Goal: Feedback & Contribution: Contribute content

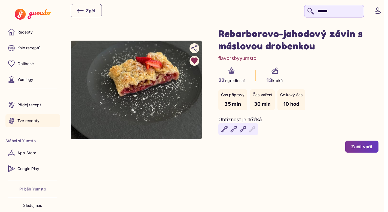
click at [29, 122] on p "Tvé recepty" at bounding box center [28, 120] width 22 height 5
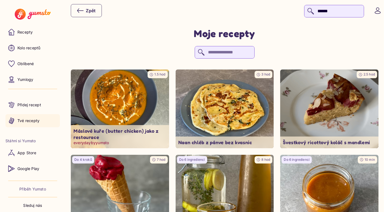
click at [128, 102] on img at bounding box center [119, 109] width 103 height 83
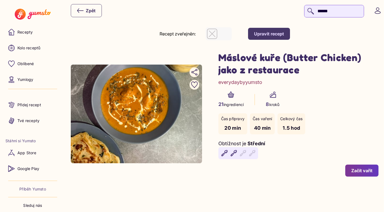
click at [271, 36] on div "Upravit recept" at bounding box center [269, 34] width 30 height 6
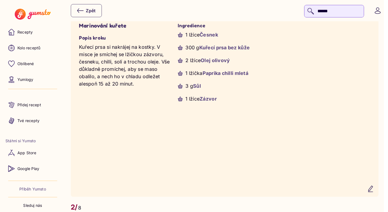
scroll to position [500, 0]
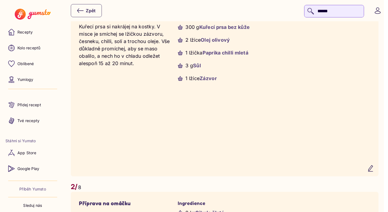
click at [376, 175] on button "button" at bounding box center [370, 168] width 13 height 13
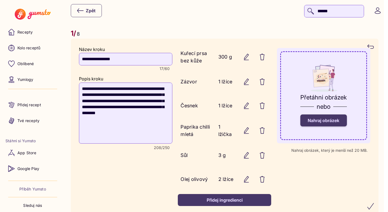
scroll to position [454, 0]
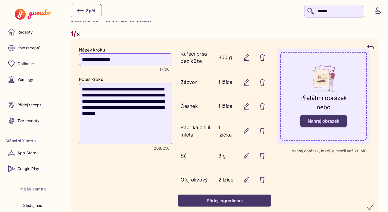
click at [330, 121] on span "Nahraj obrázek" at bounding box center [324, 120] width 32 height 5
click at [0, 0] on input "Nahraj obrázek" at bounding box center [0, 0] width 0 height 0
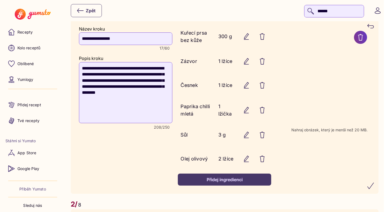
scroll to position [479, 0]
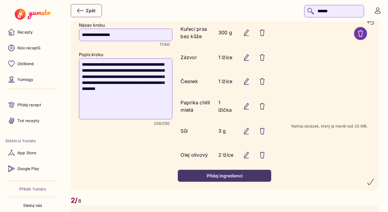
click at [374, 180] on icon "submit" at bounding box center [371, 182] width 7 height 7
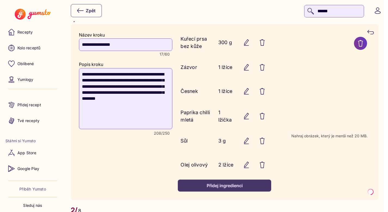
scroll to position [467, 0]
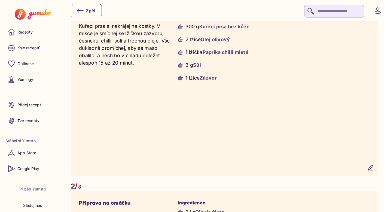
scroll to position [516, 0]
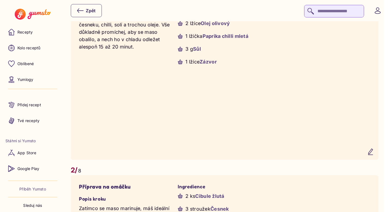
click at [372, 154] on icon "button" at bounding box center [371, 151] width 7 height 7
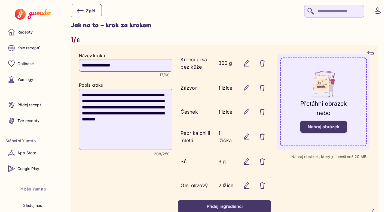
scroll to position [448, 0]
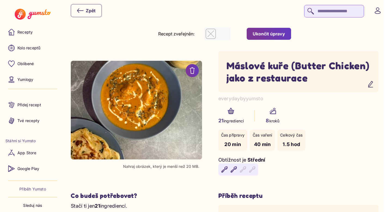
click at [270, 32] on div "Ukončit úpravy" at bounding box center [269, 34] width 32 height 6
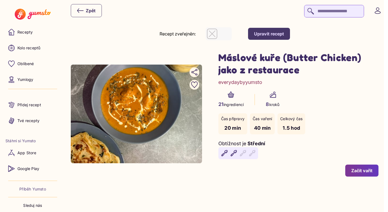
click at [266, 35] on div "Upravit recept" at bounding box center [269, 34] width 30 height 6
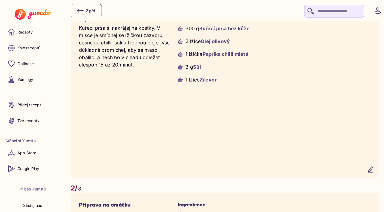
scroll to position [529, 0]
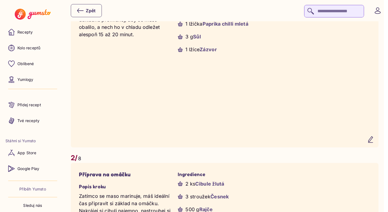
click at [374, 142] on icon "button" at bounding box center [371, 139] width 7 height 7
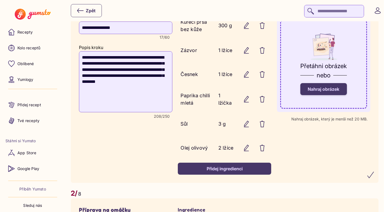
scroll to position [453, 0]
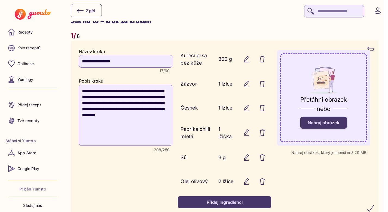
click at [320, 125] on span "Nahraj obrázek" at bounding box center [324, 122] width 32 height 5
click at [0, 0] on input "Nahraj obrázek" at bounding box center [0, 0] width 0 height 0
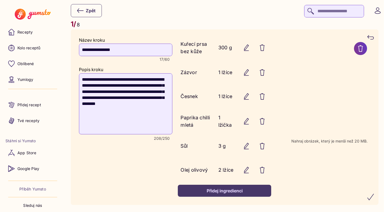
scroll to position [486, 0]
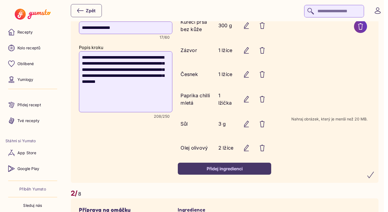
click at [374, 176] on icon "submit" at bounding box center [371, 175] width 7 height 7
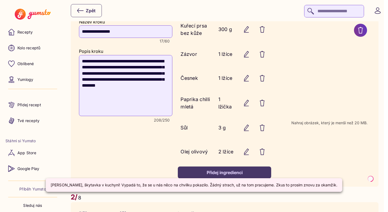
scroll to position [540, 0]
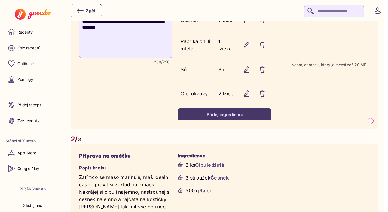
click at [336, 136] on recipe-step-counter "2/ 8" at bounding box center [225, 139] width 308 height 10
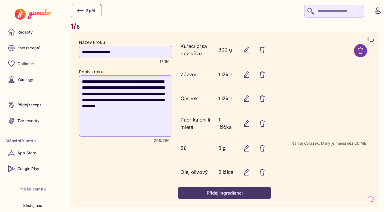
scroll to position [458, 0]
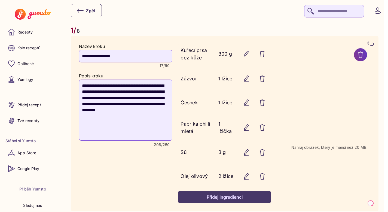
click at [190, 18] on header "Zpět" at bounding box center [194, 10] width 388 height 21
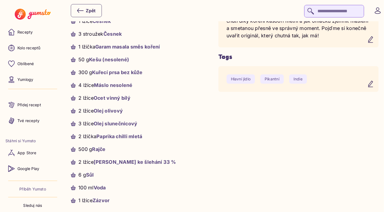
click at [344, 147] on div "Příběh receptu Už tě nebaví "máslová kuřata", která chutnají spíš jako obyčejné…" at bounding box center [298, 70] width 160 height 267
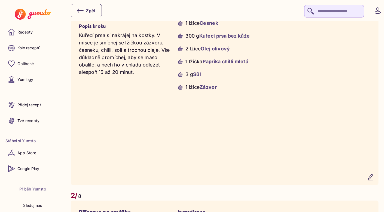
scroll to position [505, 0]
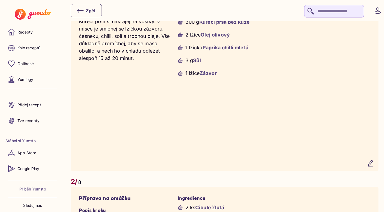
click at [373, 166] on icon "button" at bounding box center [371, 163] width 7 height 7
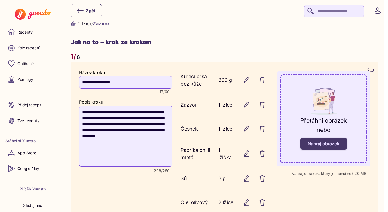
scroll to position [432, 0]
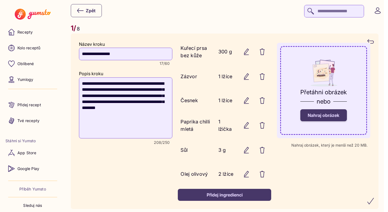
scroll to position [465, 0]
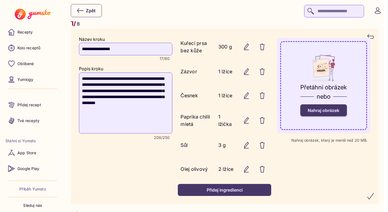
click at [318, 106] on label "Nahraj obrázek" at bounding box center [324, 110] width 47 height 12
click at [0, 0] on input "Nahraj obrázek" at bounding box center [0, 0] width 0 height 0
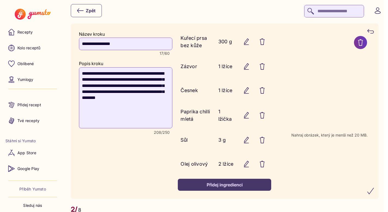
scroll to position [472, 0]
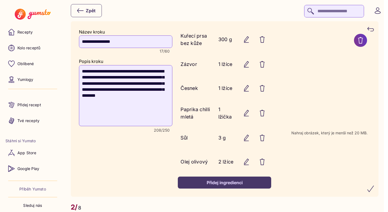
click at [373, 190] on icon "submit" at bounding box center [371, 189] width 7 height 7
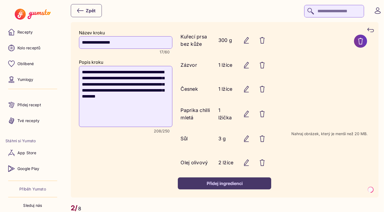
scroll to position [472, 0]
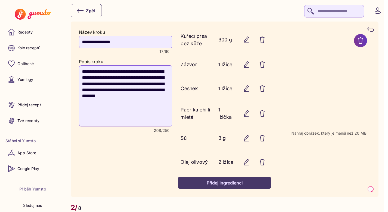
click at [364, 40] on icon at bounding box center [360, 40] width 7 height 7
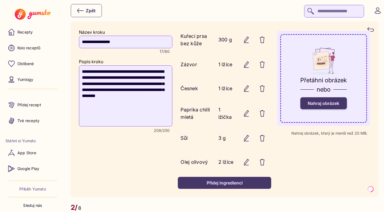
scroll to position [470, 0]
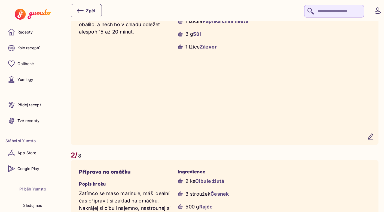
scroll to position [481, 0]
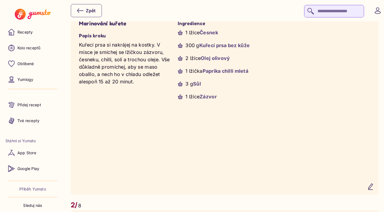
click at [374, 188] on icon "button" at bounding box center [371, 186] width 7 height 7
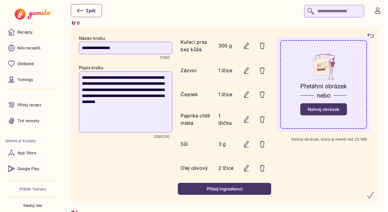
scroll to position [467, 0]
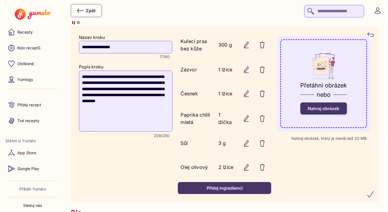
click at [326, 111] on span "Nahraj obrázek" at bounding box center [324, 108] width 32 height 5
click at [0, 0] on input "Nahraj obrázek" at bounding box center [0, 0] width 0 height 0
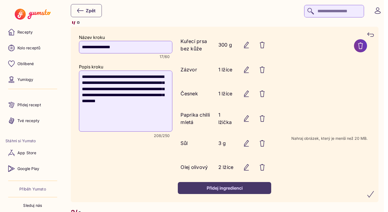
click at [374, 196] on icon "submit" at bounding box center [371, 194] width 7 height 7
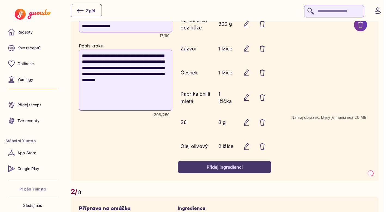
scroll to position [488, 0]
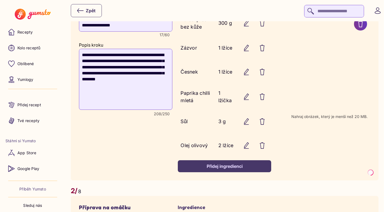
click at [341, 170] on yumsto-form-field "Nahraj obrázek, který je menší než 20 MB." at bounding box center [323, 92] width 93 height 159
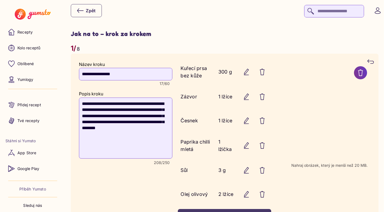
scroll to position [423, 0]
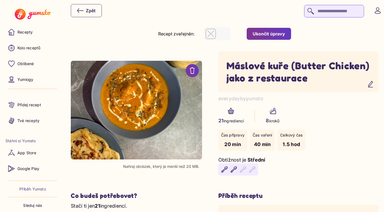
click at [273, 35] on div "Ukončit úpravy" at bounding box center [269, 34] width 32 height 6
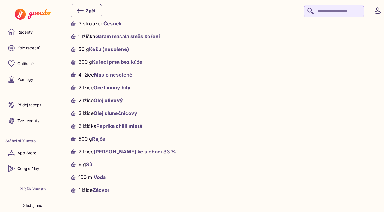
scroll to position [206, 0]
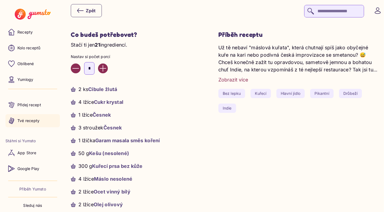
click at [30, 122] on p "Tvé recepty" at bounding box center [28, 120] width 22 height 5
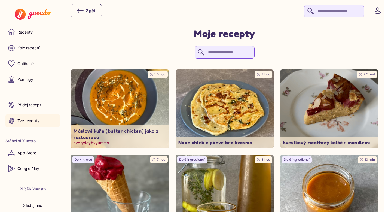
click at [132, 104] on img at bounding box center [119, 109] width 103 height 83
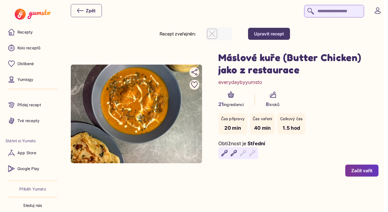
click at [270, 32] on div "Upravit recept" at bounding box center [269, 34] width 30 height 6
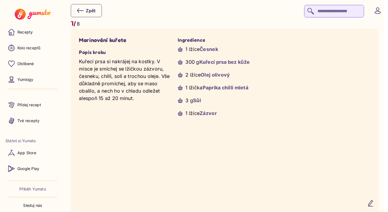
scroll to position [521, 0]
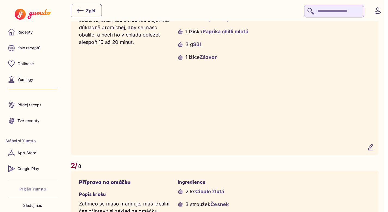
click at [373, 150] on icon "button" at bounding box center [371, 147] width 4 height 6
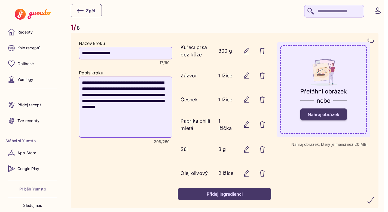
scroll to position [453, 0]
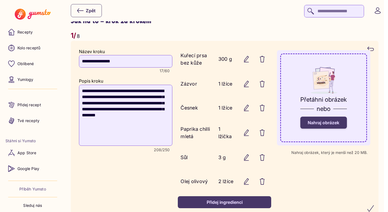
click at [326, 120] on span "Nahraj obrázek" at bounding box center [324, 122] width 32 height 5
click at [0, 0] on input "Nahraj obrázek" at bounding box center [0, 0] width 0 height 0
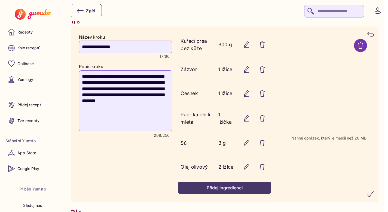
scroll to position [468, 0]
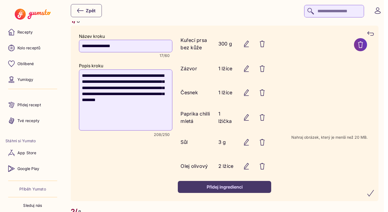
click at [374, 195] on icon "submit" at bounding box center [371, 193] width 6 height 6
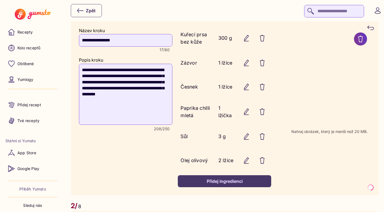
click at [335, 181] on yumsto-form-field "Nahraj obrázek, který je menší než 20 MB." at bounding box center [323, 107] width 93 height 159
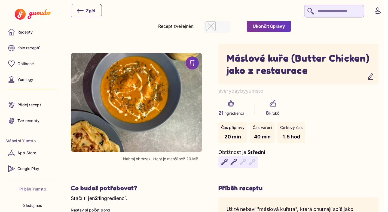
scroll to position [0, 0]
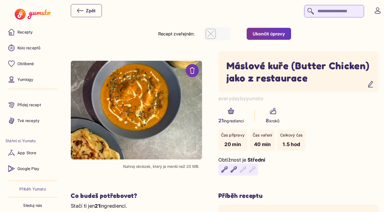
click at [281, 33] on div "Ukončit úpravy" at bounding box center [269, 34] width 32 height 6
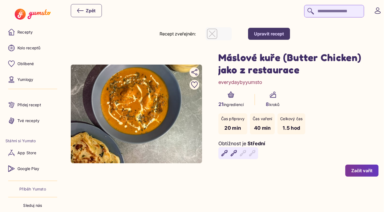
click at [274, 31] on div "Upravit recept" at bounding box center [269, 34] width 30 height 6
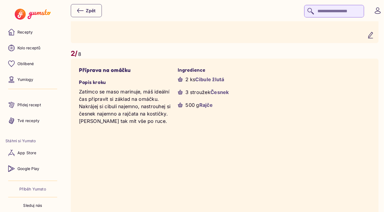
scroll to position [664, 0]
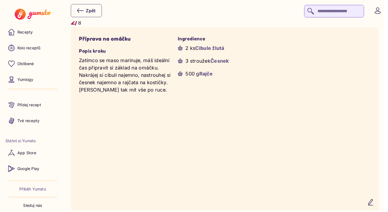
click at [374, 204] on icon "button" at bounding box center [371, 202] width 7 height 7
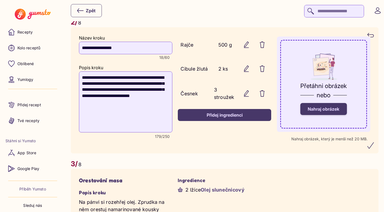
click at [337, 112] on span "Nahraj obrázek" at bounding box center [324, 108] width 32 height 5
click at [0, 0] on input "Nahraj obrázek" at bounding box center [0, 0] width 0 height 0
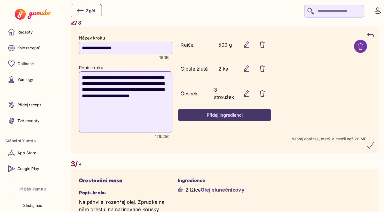
click at [374, 148] on icon "submit" at bounding box center [371, 145] width 7 height 7
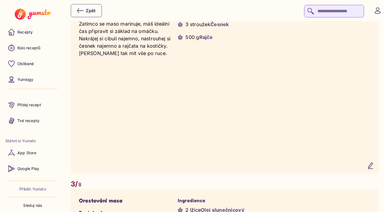
scroll to position [702, 0]
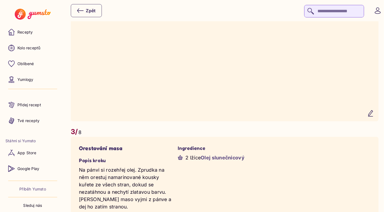
click at [374, 117] on icon "button" at bounding box center [371, 113] width 7 height 7
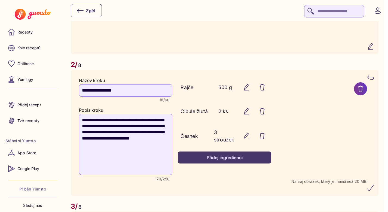
scroll to position [673, 0]
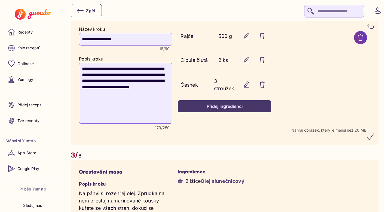
click at [374, 138] on icon "submit" at bounding box center [371, 136] width 7 height 7
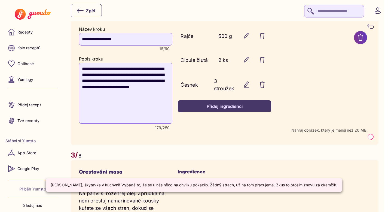
scroll to position [569, 0]
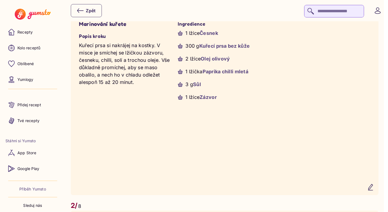
scroll to position [480, 0]
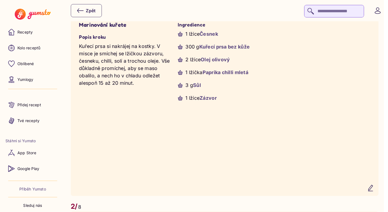
click at [374, 190] on icon "button" at bounding box center [371, 188] width 7 height 7
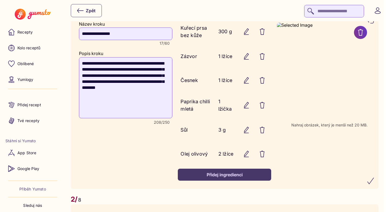
scroll to position [470, 0]
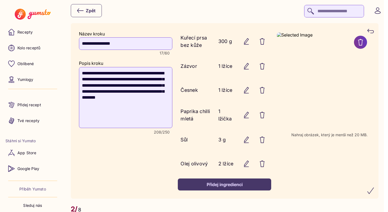
click at [364, 41] on icon at bounding box center [360, 42] width 7 height 7
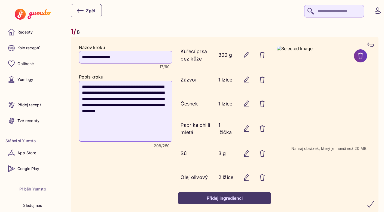
scroll to position [456, 0]
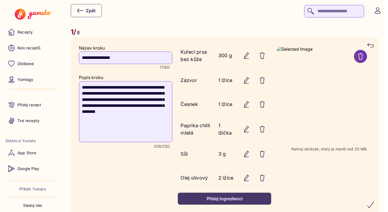
click at [363, 55] on icon at bounding box center [361, 56] width 4 height 6
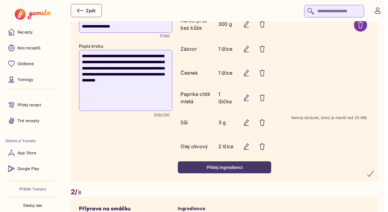
scroll to position [489, 0]
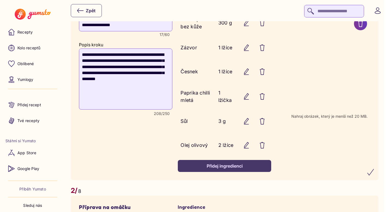
click at [374, 175] on icon "submit" at bounding box center [371, 172] width 7 height 7
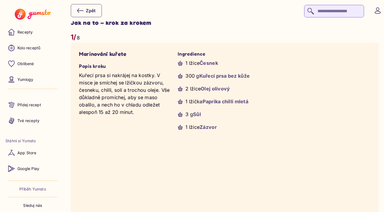
scroll to position [433, 0]
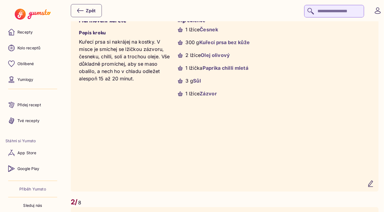
scroll to position [489, 0]
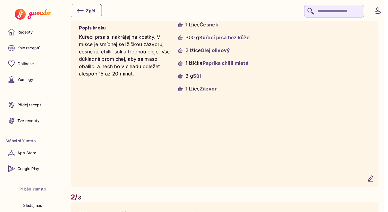
click at [374, 181] on icon "button" at bounding box center [371, 178] width 7 height 7
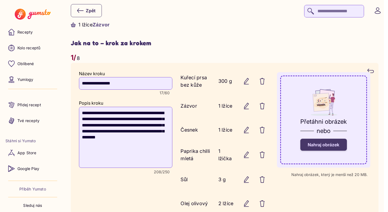
scroll to position [429, 0]
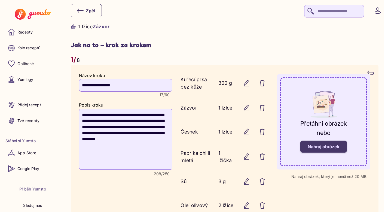
click at [326, 147] on span "Nahraj obrázek" at bounding box center [324, 146] width 32 height 5
click at [0, 0] on input "Nahraj obrázek" at bounding box center [0, 0] width 0 height 0
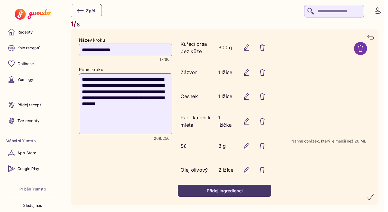
scroll to position [465, 0]
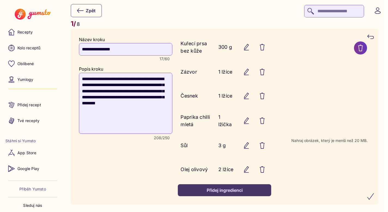
click at [374, 196] on icon "submit" at bounding box center [371, 196] width 7 height 7
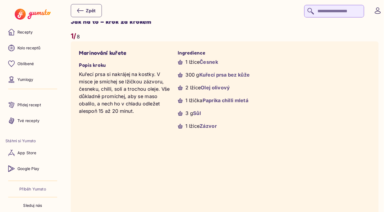
scroll to position [441, 0]
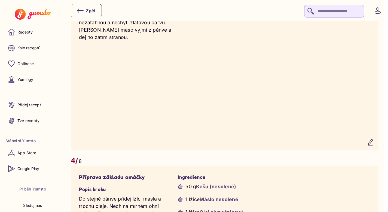
click at [374, 145] on icon "button" at bounding box center [371, 142] width 7 height 7
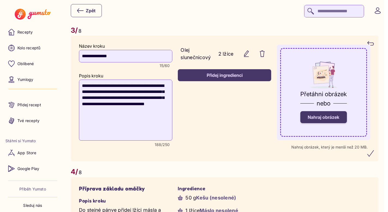
scroll to position [849, 0]
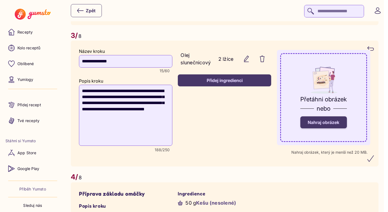
click at [321, 125] on span "Nahraj obrázek" at bounding box center [324, 122] width 32 height 5
click at [0, 0] on input "Nahraj obrázek" at bounding box center [0, 0] width 0 height 0
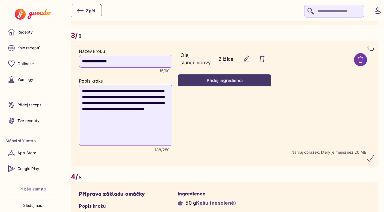
click at [373, 162] on icon "submit" at bounding box center [371, 159] width 6 height 6
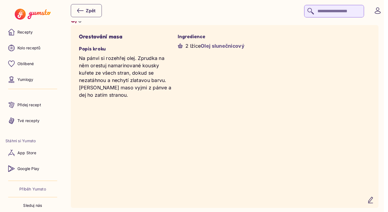
scroll to position [889, 0]
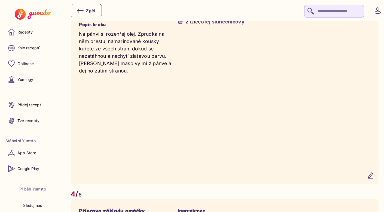
click at [373, 179] on icon "button" at bounding box center [371, 176] width 4 height 6
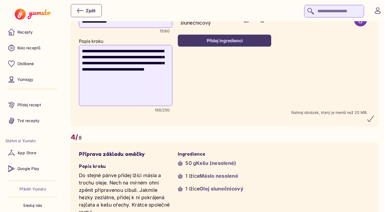
click at [374, 122] on icon "submit" at bounding box center [371, 119] width 7 height 7
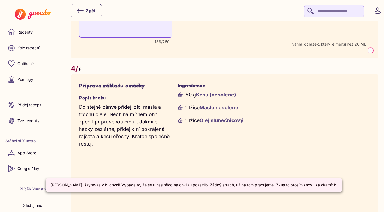
scroll to position [958, 0]
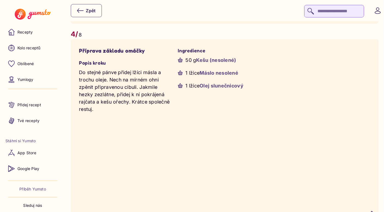
scroll to position [1088, 0]
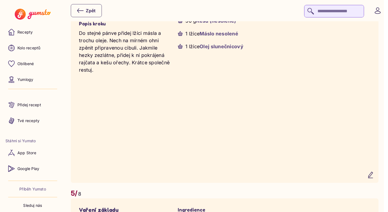
click at [374, 178] on icon "button" at bounding box center [371, 175] width 7 height 7
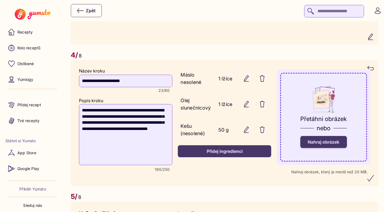
scroll to position [1027, 0]
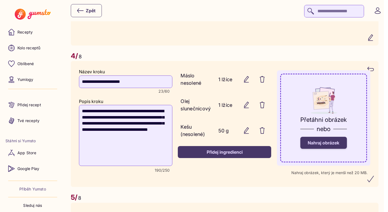
click at [324, 145] on span "Nahraj obrázek" at bounding box center [324, 142] width 32 height 5
click at [0, 0] on input "Nahraj obrázek" at bounding box center [0, 0] width 0 height 0
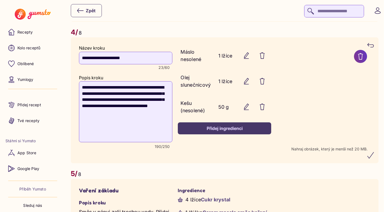
scroll to position [1057, 0]
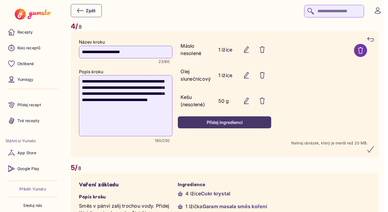
click at [372, 152] on icon "submit" at bounding box center [371, 149] width 6 height 6
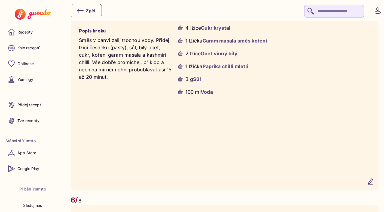
scroll to position [1283, 0]
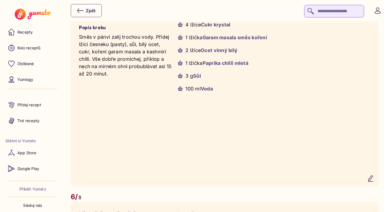
click at [373, 181] on icon "button" at bounding box center [371, 178] width 4 height 6
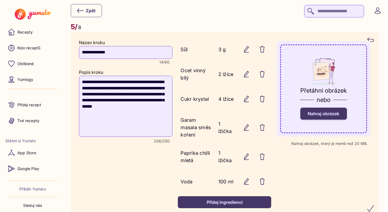
scroll to position [1251, 0]
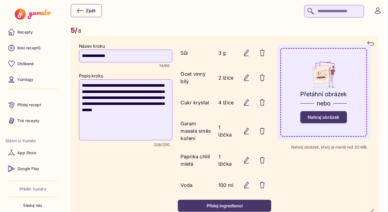
click at [323, 120] on span "Nahraj obrázek" at bounding box center [324, 116] width 32 height 5
click at [0, 0] on input "Nahraj obrázek" at bounding box center [0, 0] width 0 height 0
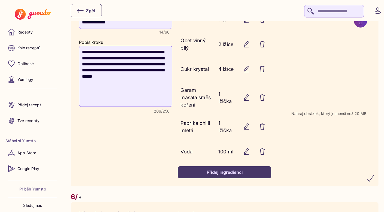
scroll to position [1285, 0]
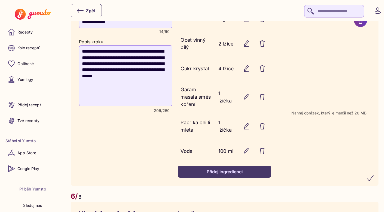
click at [374, 181] on icon "submit" at bounding box center [371, 178] width 7 height 7
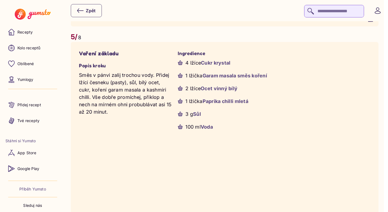
scroll to position [1242, 0]
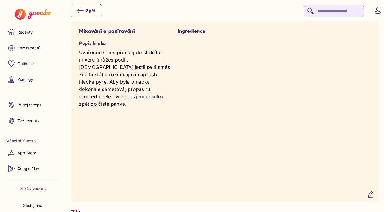
scroll to position [1478, 0]
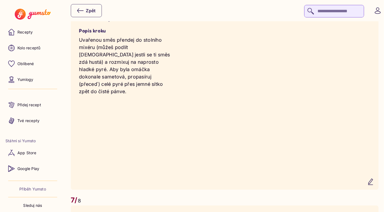
click at [374, 185] on icon "button" at bounding box center [371, 181] width 7 height 7
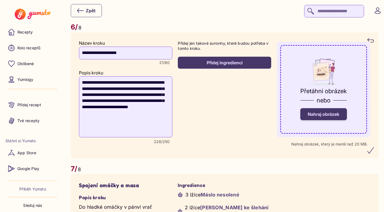
scroll to position [1452, 0]
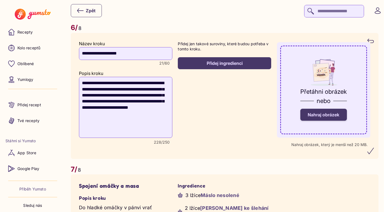
click at [325, 117] on span "Nahraj obrázek" at bounding box center [324, 114] width 32 height 5
click at [0, 0] on input "Nahraj obrázek" at bounding box center [0, 0] width 0 height 0
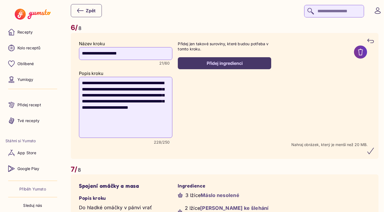
click at [374, 154] on icon "submit" at bounding box center [371, 151] width 7 height 7
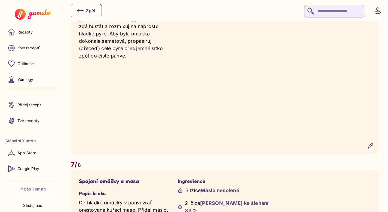
scroll to position [1517, 0]
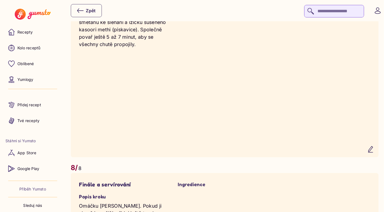
scroll to position [1696, 0]
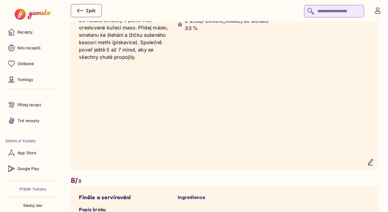
click at [373, 165] on icon "button" at bounding box center [371, 162] width 4 height 6
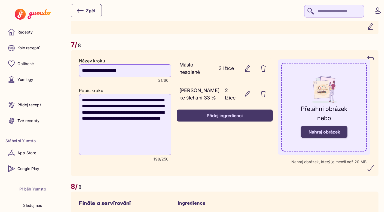
scroll to position [1603, 0]
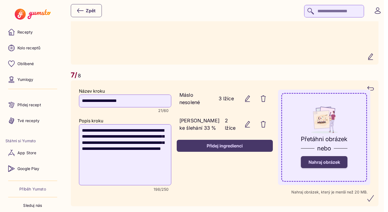
click at [321, 165] on span "Nahraj obrázek" at bounding box center [325, 161] width 32 height 5
click at [0, 0] on input "Nahraj obrázek" at bounding box center [0, 0] width 0 height 0
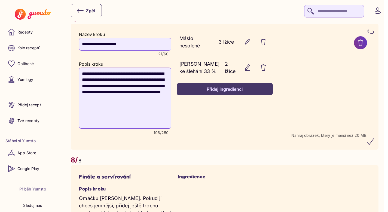
scroll to position [1660, 0]
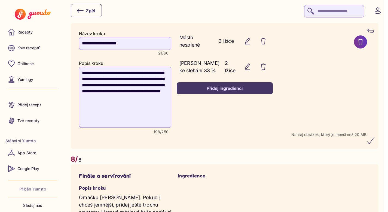
click at [374, 144] on icon "submit" at bounding box center [371, 141] width 7 height 7
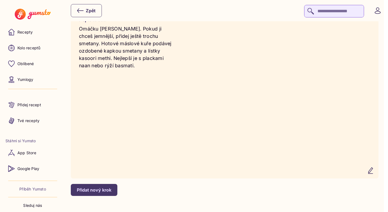
scroll to position [1899, 0]
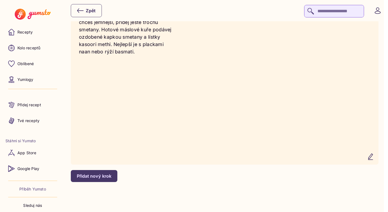
click at [373, 160] on icon "button" at bounding box center [371, 157] width 4 height 6
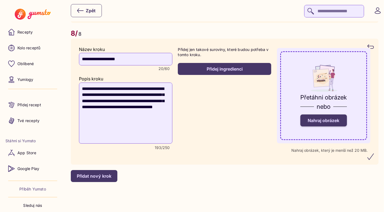
scroll to position [1860, 0]
click at [332, 120] on span "Nahraj obrázek" at bounding box center [324, 120] width 32 height 5
click at [0, 0] on input "Nahraj obrázek" at bounding box center [0, 0] width 0 height 0
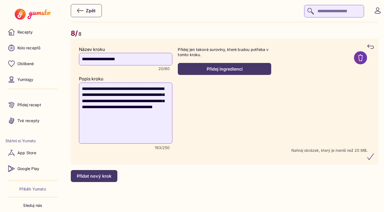
click at [374, 157] on icon "submit" at bounding box center [371, 157] width 6 height 6
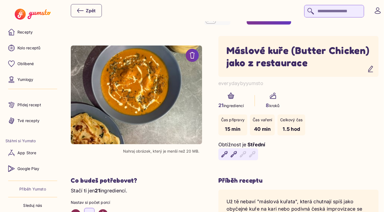
scroll to position [0, 0]
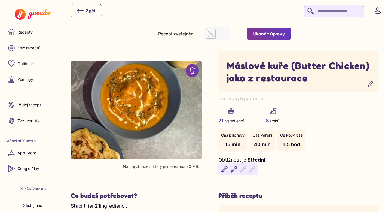
click at [263, 32] on div "Ukončit úpravy" at bounding box center [269, 34] width 32 height 6
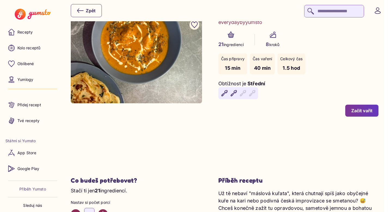
scroll to position [61, 0]
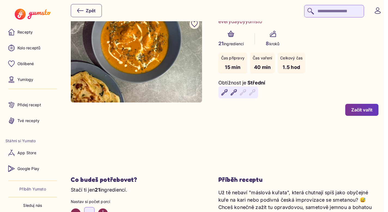
click at [362, 111] on div "Začít vařit" at bounding box center [361, 110] width 21 height 6
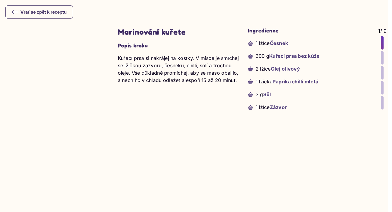
click at [381, 59] on div at bounding box center [382, 58] width 3 height 14
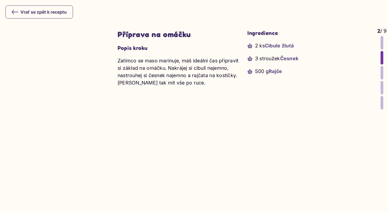
click at [381, 71] on div at bounding box center [382, 73] width 3 height 14
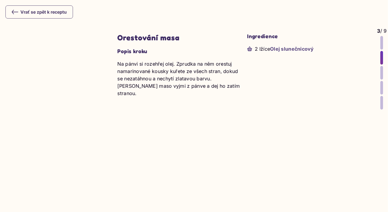
click at [381, 76] on div at bounding box center [382, 73] width 3 height 14
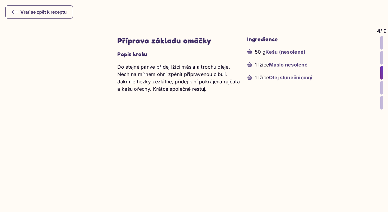
click at [381, 85] on div at bounding box center [382, 88] width 3 height 14
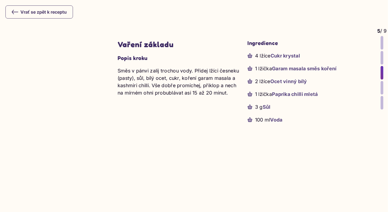
click at [381, 89] on div at bounding box center [382, 88] width 3 height 14
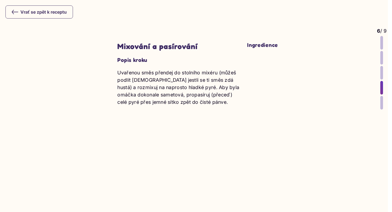
click at [381, 101] on div at bounding box center [382, 103] width 3 height 14
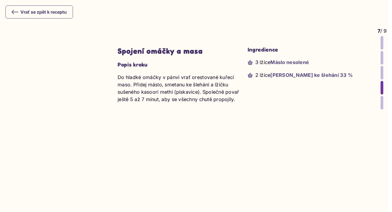
click at [381, 103] on div at bounding box center [382, 103] width 3 height 14
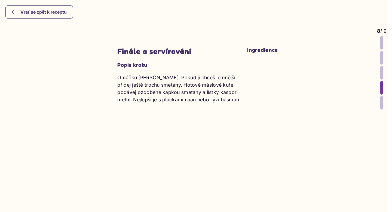
click at [381, 103] on div at bounding box center [382, 103] width 3 height 14
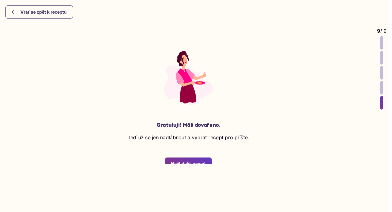
click at [377, 88] on yumsto-stepper-item-dots "9 / 9" at bounding box center [382, 68] width 10 height 82
click at [16, 16] on button "Vrať se zpět k receptu" at bounding box center [39, 11] width 68 height 13
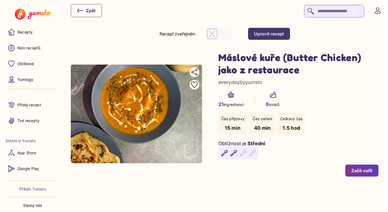
click at [270, 33] on div "Upravit recept" at bounding box center [269, 34] width 30 height 6
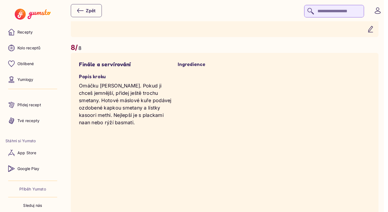
scroll to position [1822, 0]
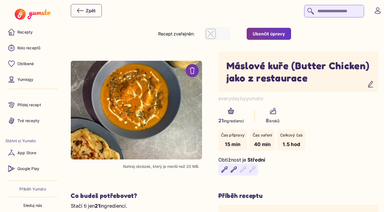
click at [271, 35] on div "Ukončit úpravy" at bounding box center [269, 34] width 32 height 6
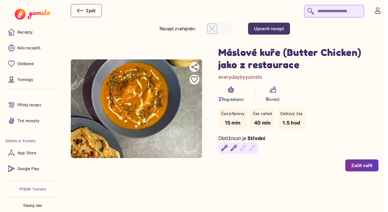
scroll to position [9, 0]
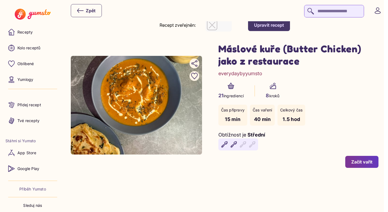
click at [287, 157] on div "Začít vařit" at bounding box center [298, 162] width 160 height 12
